Goal: Information Seeking & Learning: Learn about a topic

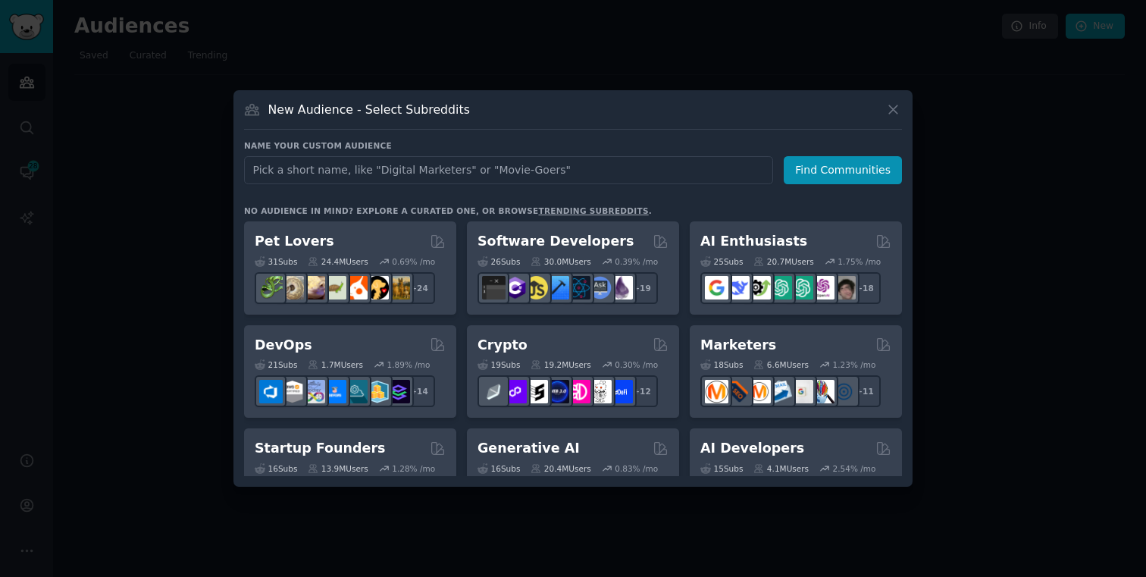
click at [449, 164] on input "text" at bounding box center [508, 170] width 529 height 28
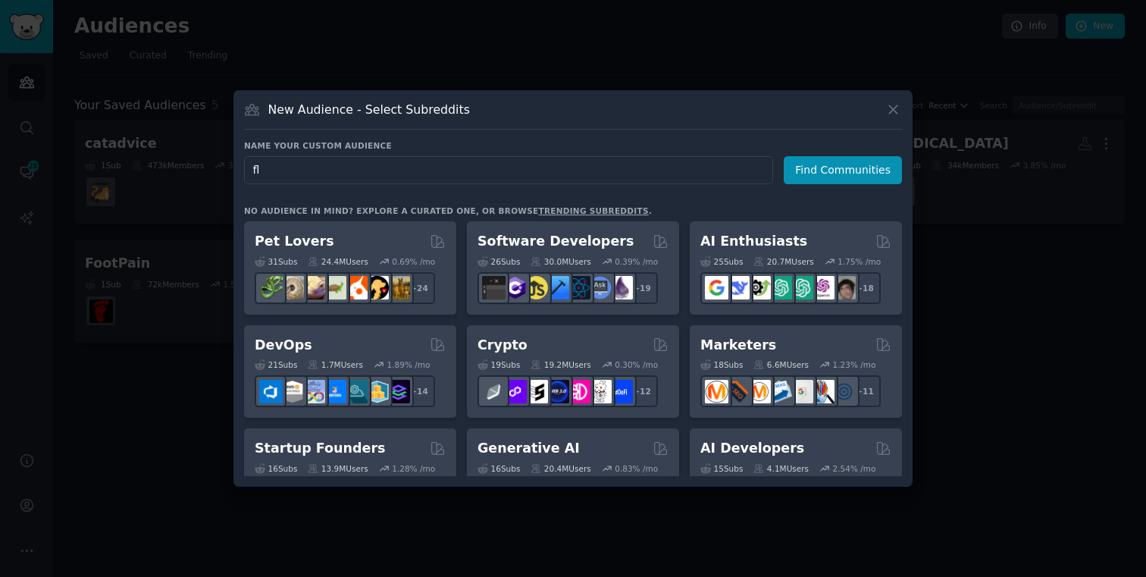
type input "f"
click at [903, 107] on div "New Audience - Select Subreddits Name your custom audience Audience Name Find C…" at bounding box center [572, 288] width 679 height 396
click at [897, 107] on icon at bounding box center [893, 110] width 16 height 16
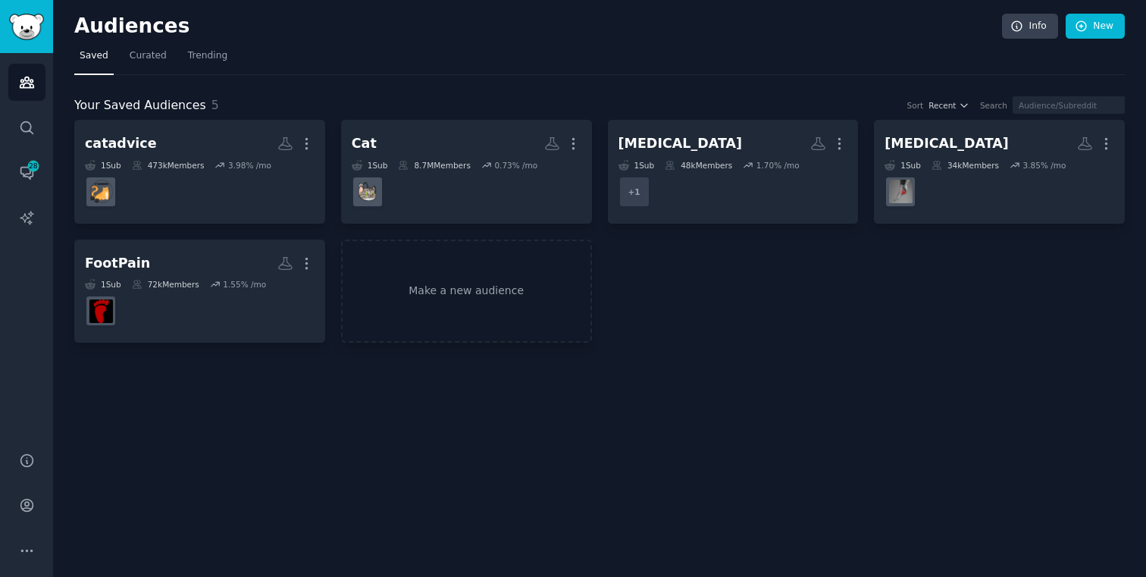
click at [222, 117] on div "Your Saved Audiences 5 Sort Recent Search catadvice More 1 Sub 473k Members 3.9…" at bounding box center [599, 219] width 1050 height 247
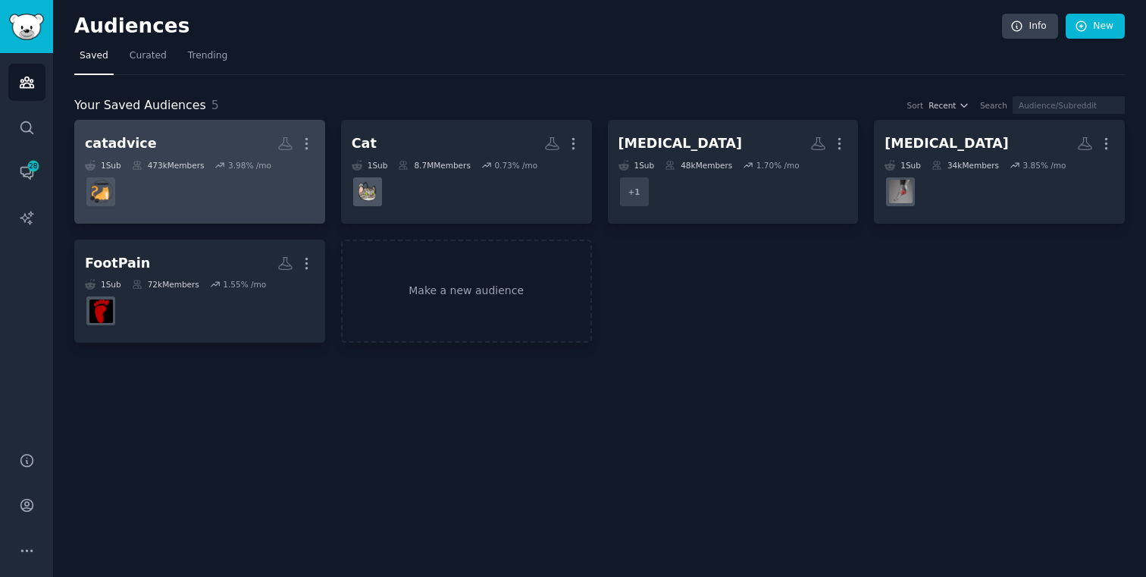
click at [209, 138] on h2 "catadvice More" at bounding box center [200, 143] width 230 height 27
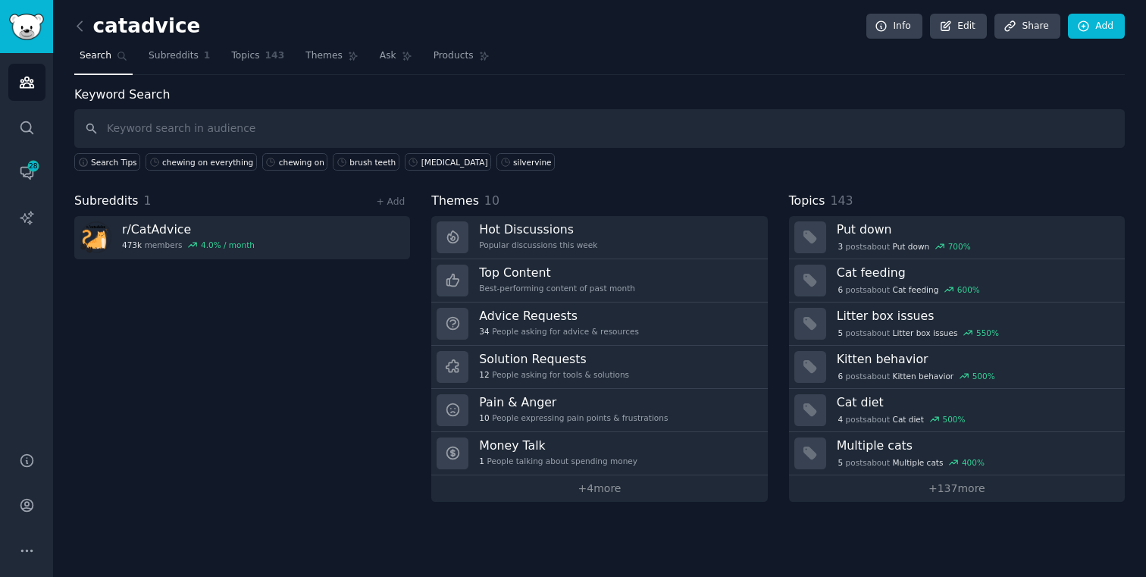
click at [545, 127] on input "text" at bounding box center [599, 128] width 1050 height 39
type input "cat chewing on"
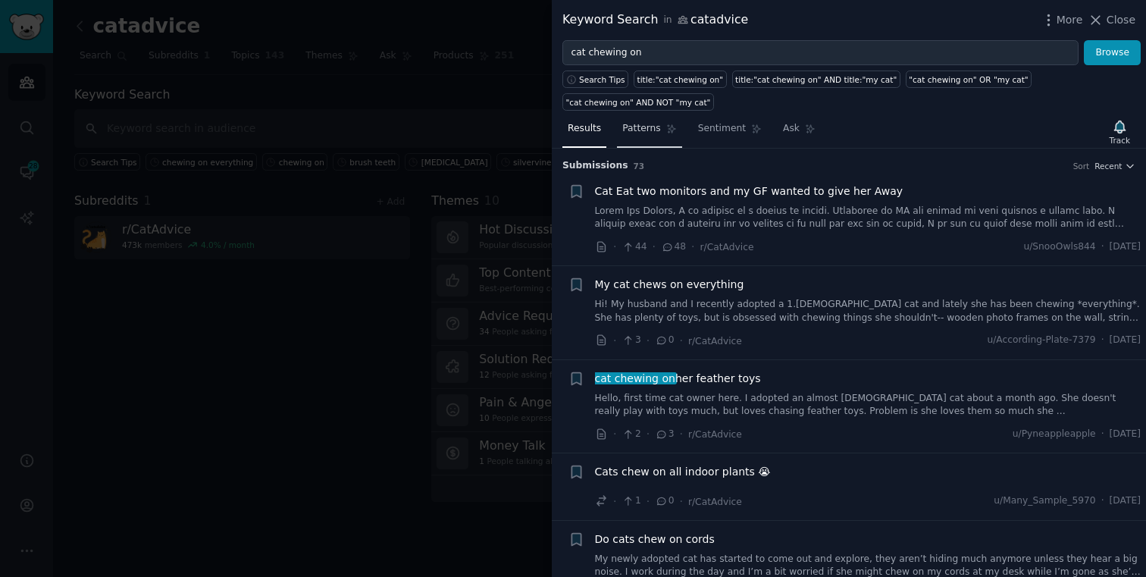
click at [655, 124] on span "Patterns" at bounding box center [641, 129] width 38 height 14
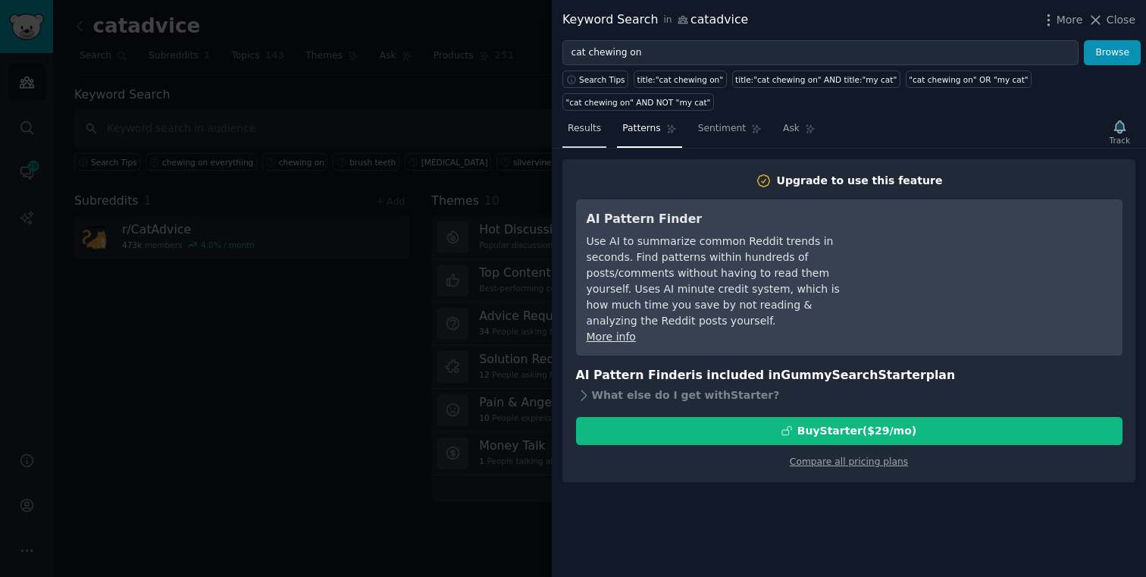
click at [578, 142] on link "Results" at bounding box center [584, 132] width 44 height 31
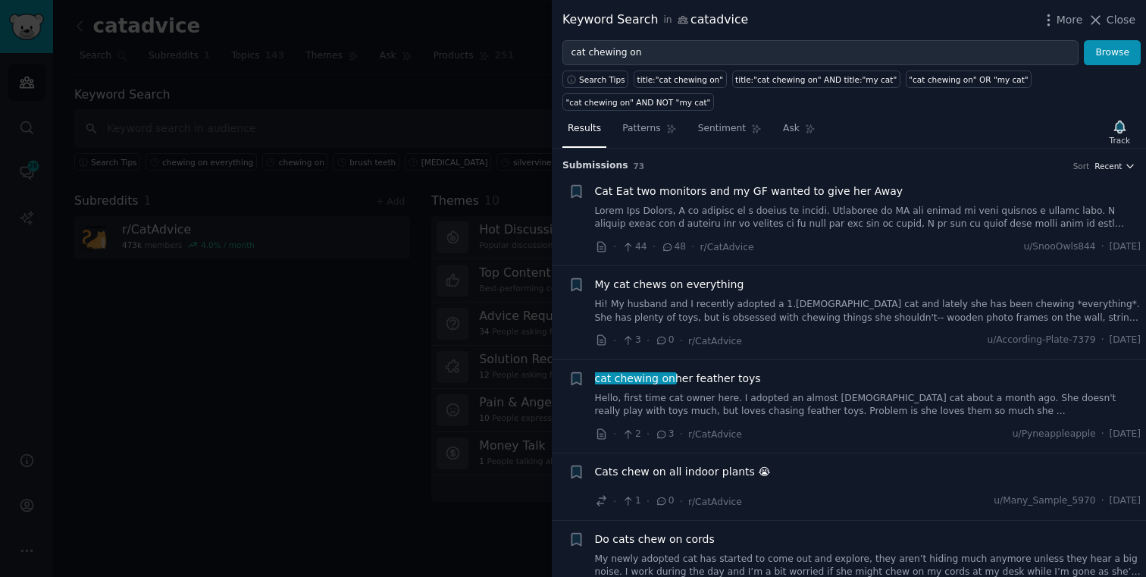
click at [1096, 164] on span "Recent" at bounding box center [1107, 166] width 27 height 11
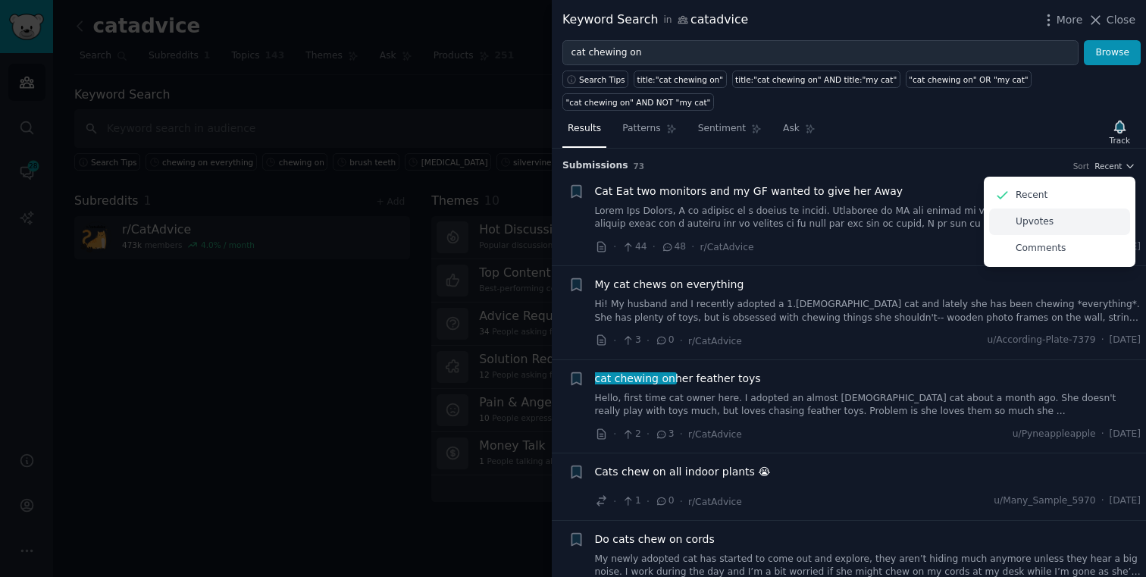
click at [1032, 211] on div "Upvotes" at bounding box center [1059, 221] width 141 height 27
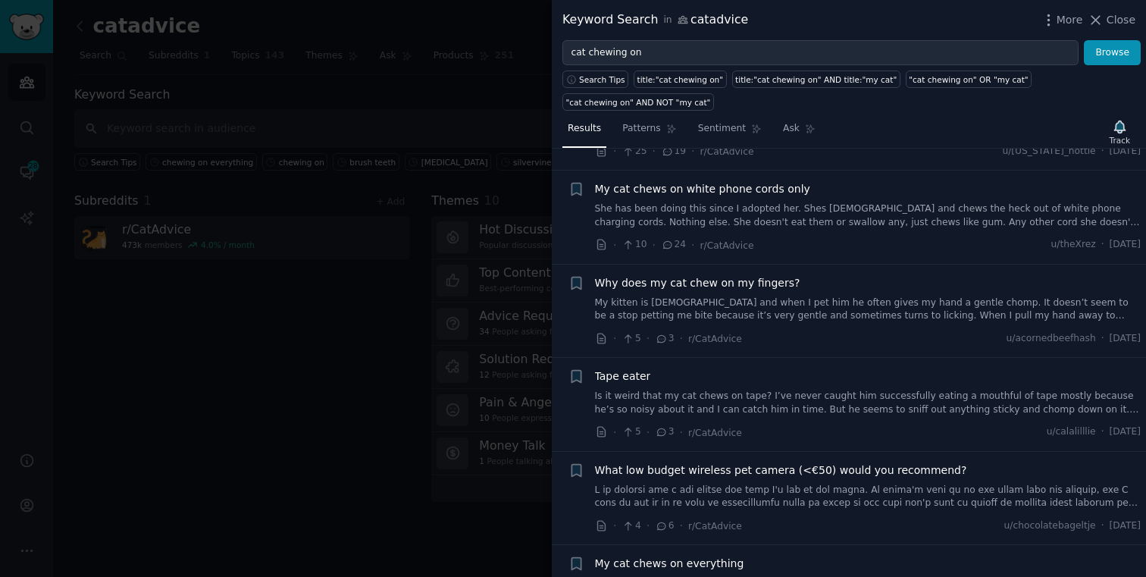
scroll to position [308, 0]
